Goal: Information Seeking & Learning: Learn about a topic

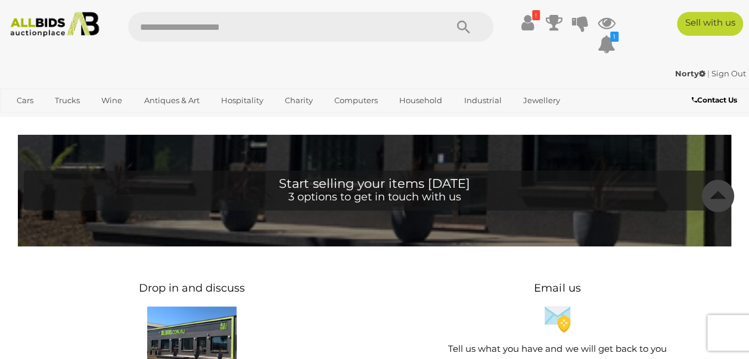
scroll to position [5207, 0]
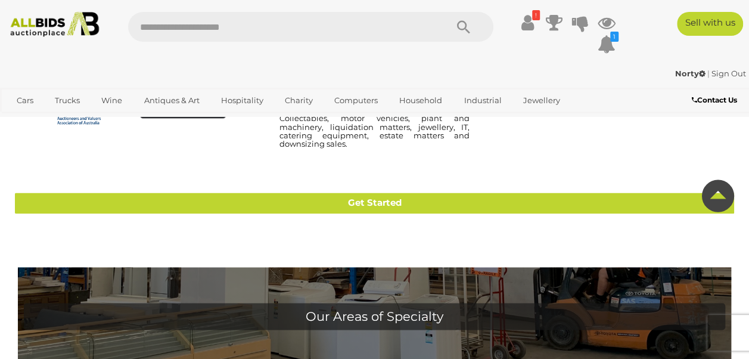
scroll to position [922, 0]
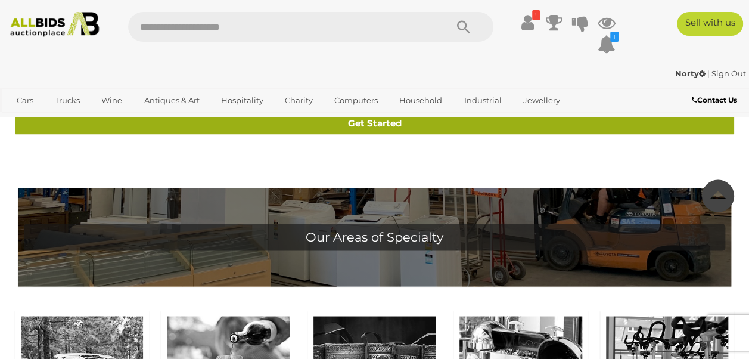
click at [366, 134] on link "Get Started" at bounding box center [375, 123] width 720 height 21
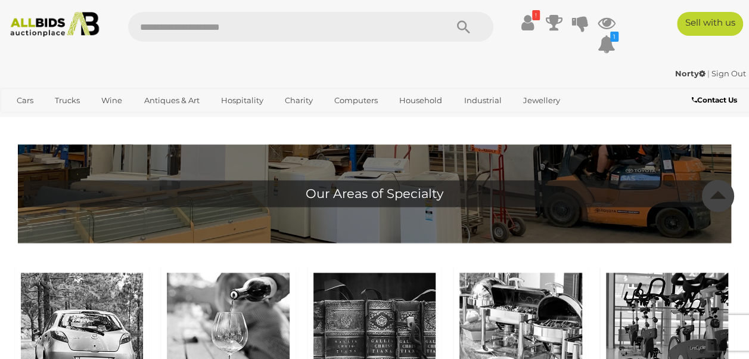
scroll to position [977, 0]
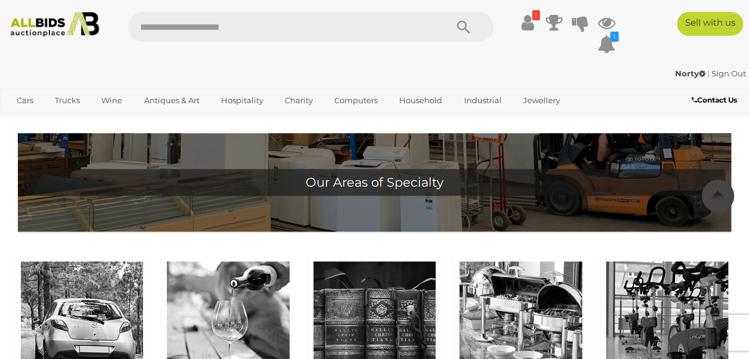
click at [21, 23] on img at bounding box center [54, 24] width 99 height 25
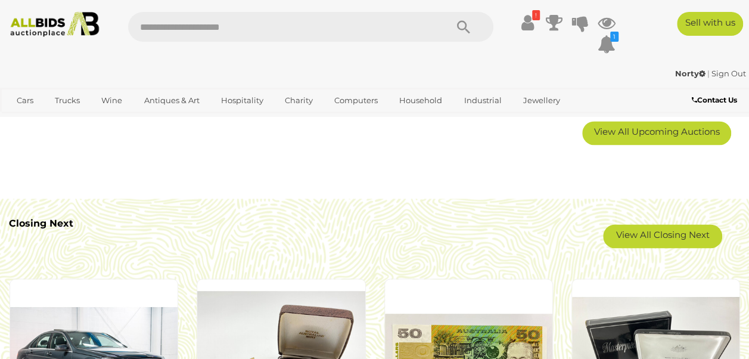
scroll to position [858, 0]
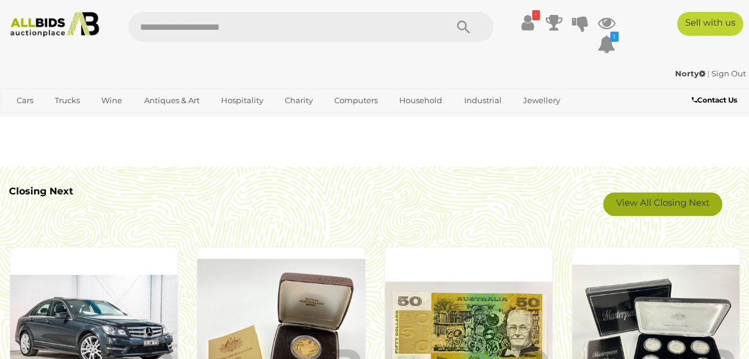
click at [670, 201] on link "View All Closing Next" at bounding box center [662, 204] width 119 height 24
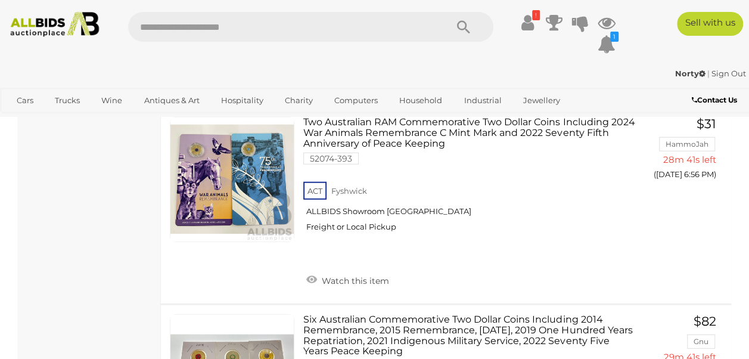
scroll to position [6019, 0]
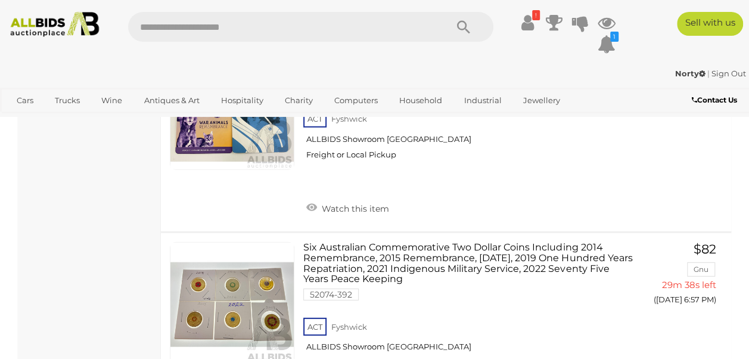
drag, startPoint x: 753, startPoint y: 351, endPoint x: 457, endPoint y: 324, distance: 297.4
click at [457, 222] on div "Two Australian RAM Commemorative Two Dollar Coins Including 2024 War Animals Re…" at bounding box center [469, 134] width 333 height 178
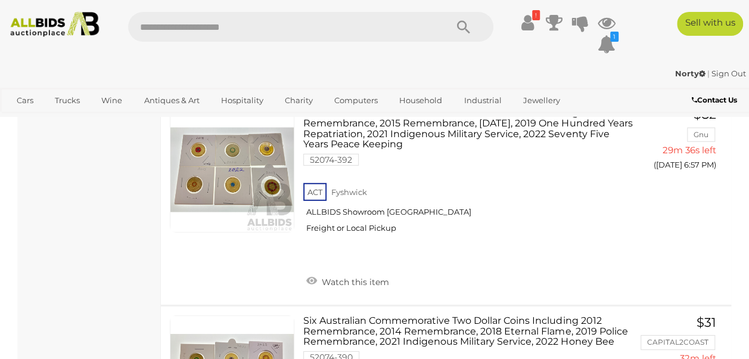
scroll to position [6177, 0]
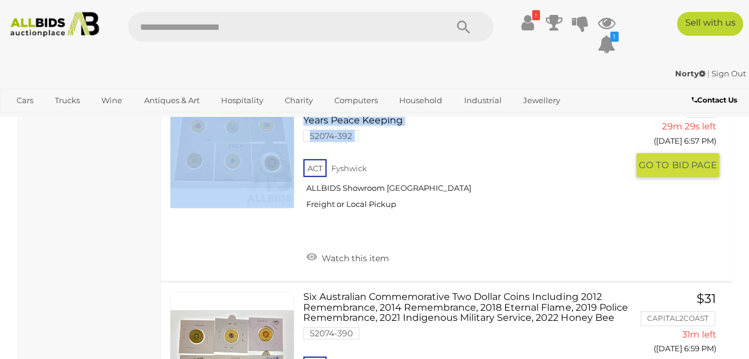
drag, startPoint x: 750, startPoint y: 351, endPoint x: 545, endPoint y: 302, distance: 210.8
click at [545, 281] on div "Six Australian Commemorative Two Dollar Coins Including 2014 Remembrance, 2015 …" at bounding box center [446, 178] width 588 height 206
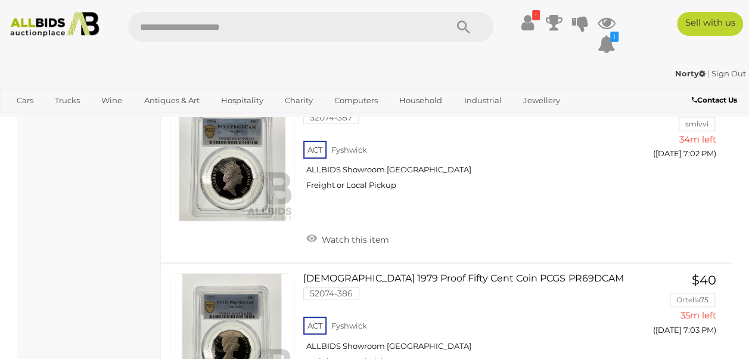
scroll to position [6980, 0]
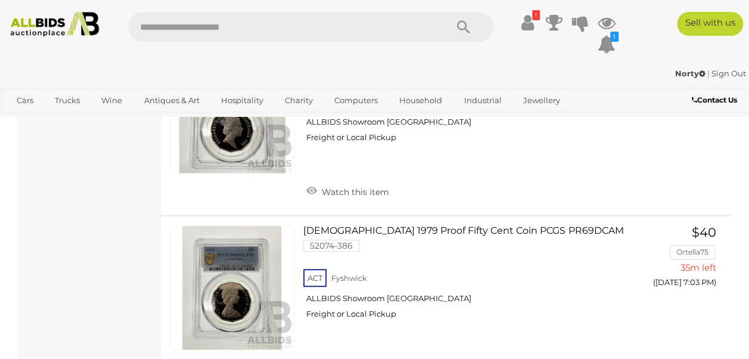
drag, startPoint x: 753, startPoint y: 352, endPoint x: 548, endPoint y: 284, distance: 215.3
click at [548, 152] on div "ACT [GEOGRAPHIC_DATA] ALLBIDS Showroom Fyshwick Freight or Local Pickup" at bounding box center [465, 121] width 324 height 61
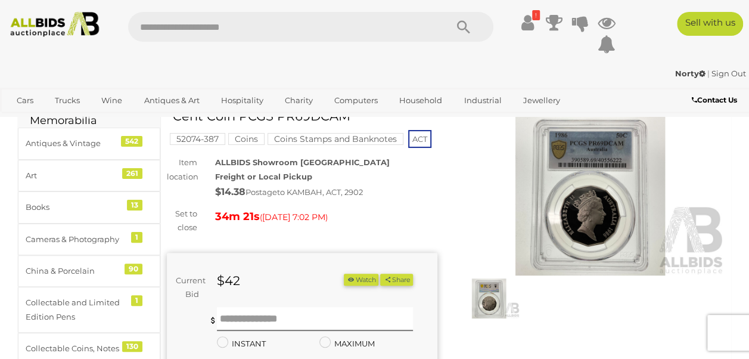
scroll to position [48, 0]
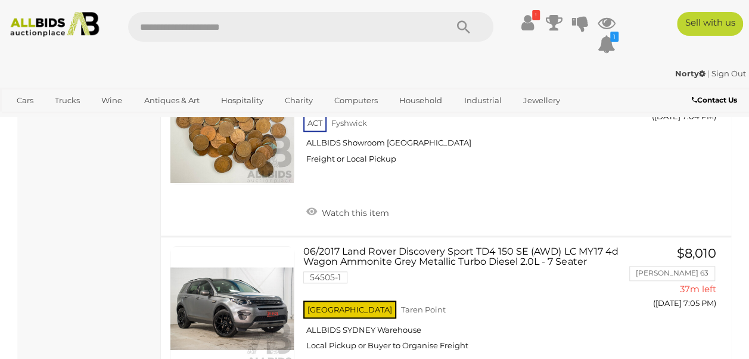
scroll to position [7330, 0]
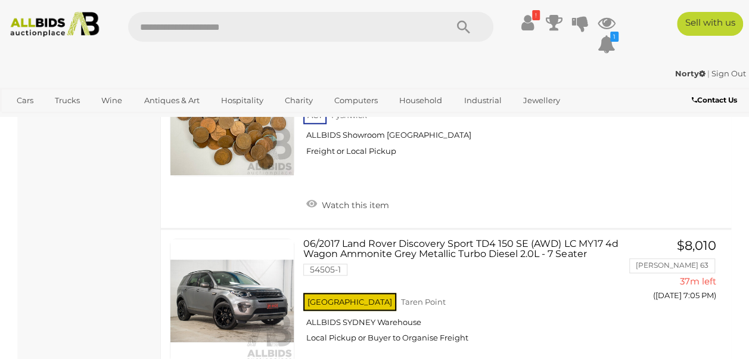
drag, startPoint x: 752, startPoint y: 351, endPoint x: 32, endPoint y: 244, distance: 728.0
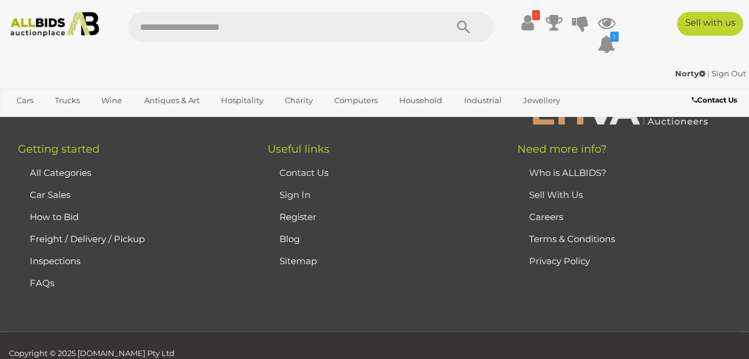
scroll to position [18800, 0]
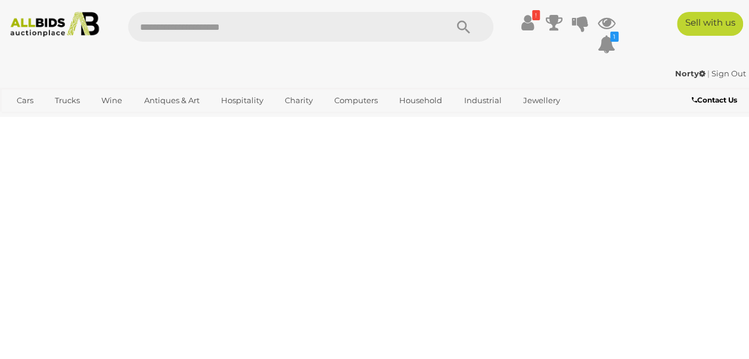
scroll to position [61, 0]
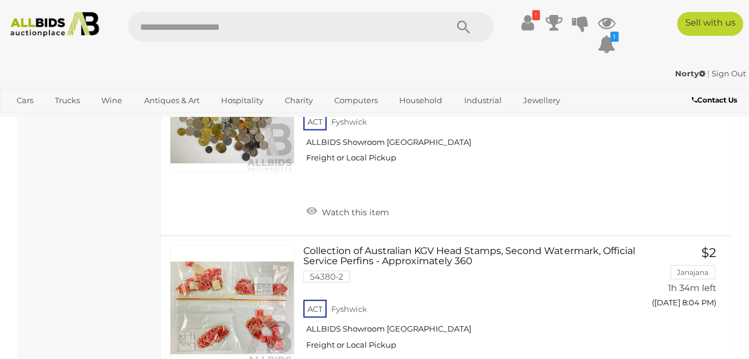
scroll to position [3432, 0]
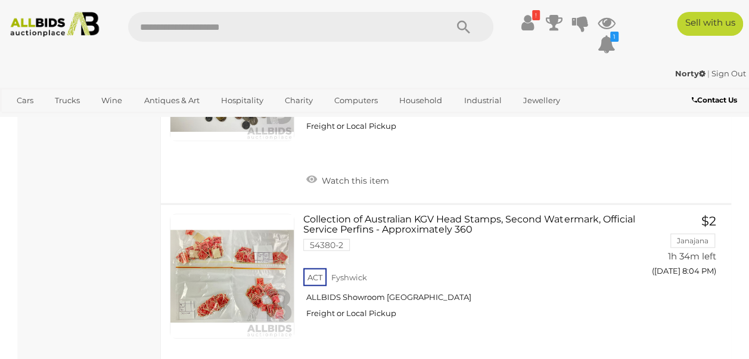
drag, startPoint x: 746, startPoint y: 339, endPoint x: 756, endPoint y: 358, distance: 21.9
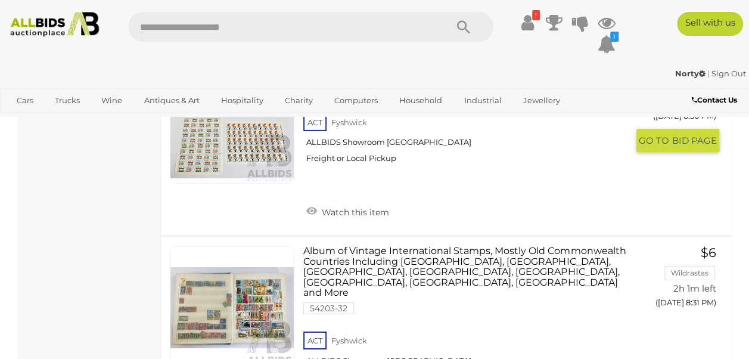
scroll to position [8626, 0]
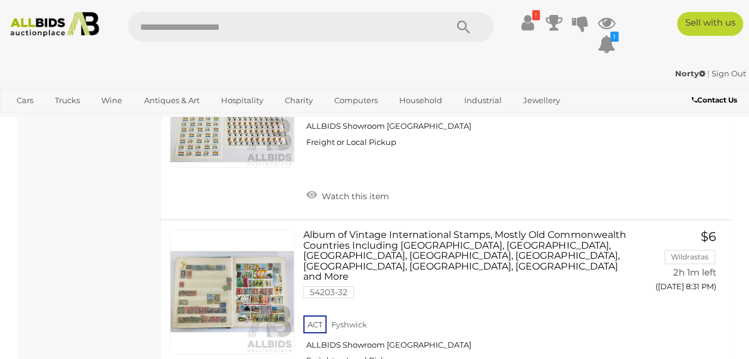
drag, startPoint x: 724, startPoint y: 302, endPoint x: 758, endPoint y: 345, distance: 54.3
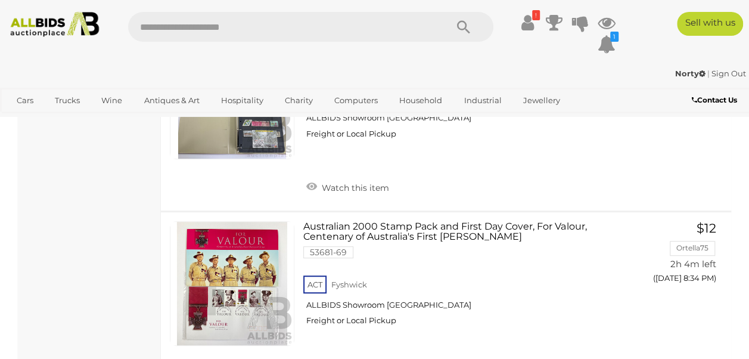
scroll to position [9540, 0]
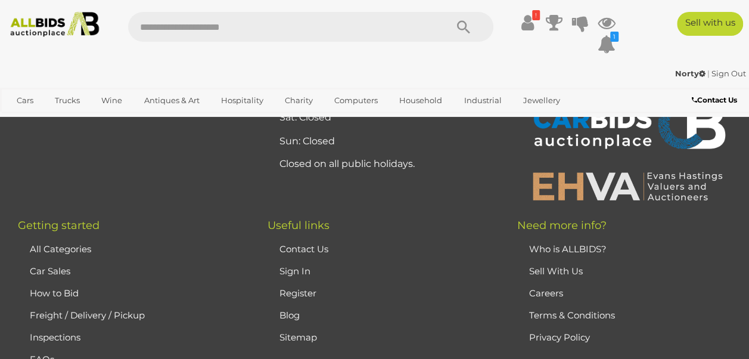
scroll to position [12235, 0]
